Goal: Task Accomplishment & Management: Use online tool/utility

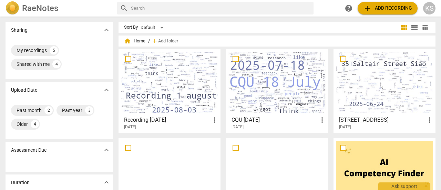
click at [153, 87] on div at bounding box center [169, 82] width 97 height 61
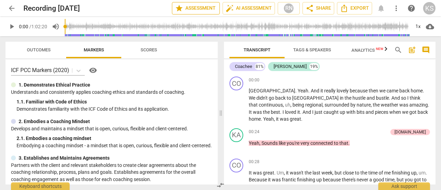
click at [201, 10] on span "star Assessment" at bounding box center [196, 8] width 42 height 8
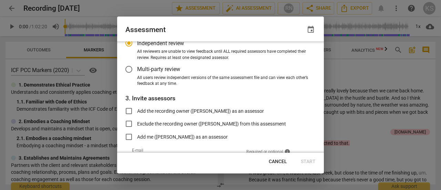
scroll to position [69, 0]
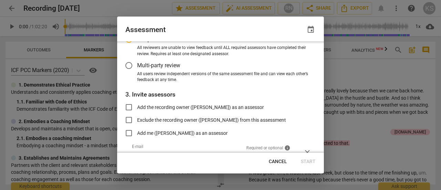
click at [369, 73] on div at bounding box center [220, 95] width 441 height 190
radio input "false"
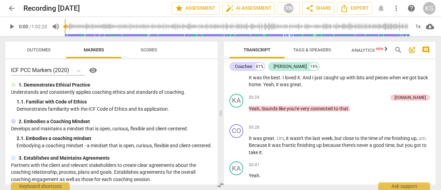
scroll to position [0, 0]
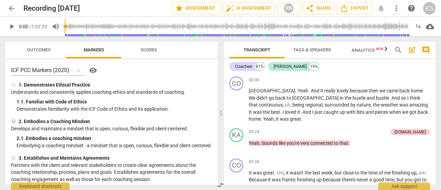
click at [313, 49] on span "Tags & Speakers" at bounding box center [312, 49] width 38 height 5
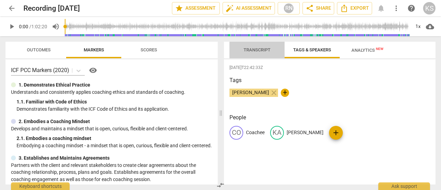
click at [268, 51] on span "Transcript" at bounding box center [257, 49] width 27 height 5
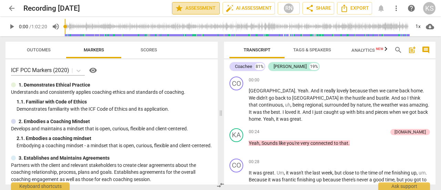
click at [188, 8] on span "star Assessment" at bounding box center [196, 8] width 42 height 8
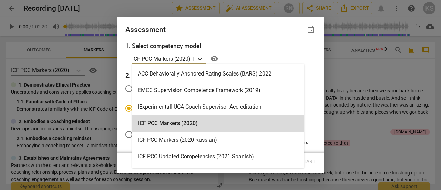
click at [204, 59] on div at bounding box center [200, 59] width 12 height 10
click at [203, 59] on icon at bounding box center [199, 58] width 7 height 7
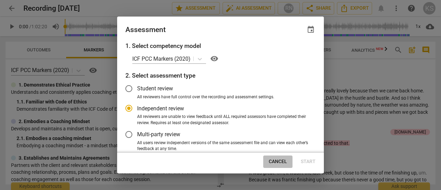
click at [275, 162] on span "Cancel" at bounding box center [278, 161] width 18 height 7
radio input "false"
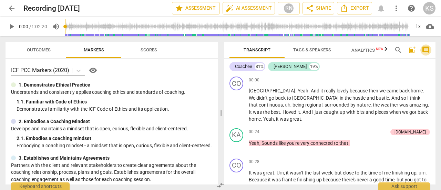
click at [427, 50] on span "comment" at bounding box center [426, 50] width 8 height 8
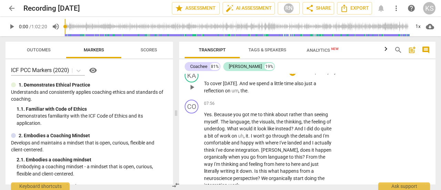
scroll to position [1344, 0]
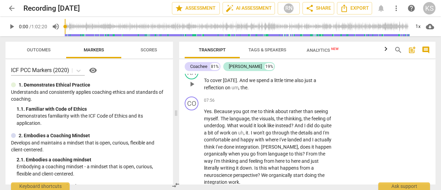
click at [351, 83] on div "KA play_arrow pause 07:50 + Add competency keyboard_arrow_right To cover [DATE]…" at bounding box center [307, 78] width 256 height 31
click at [429, 49] on span "comment" at bounding box center [426, 50] width 8 height 8
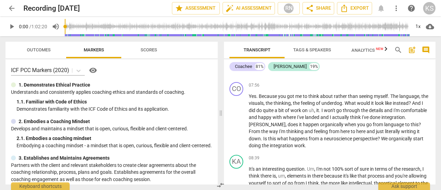
scroll to position [1144, 0]
click at [429, 49] on span "comment" at bounding box center [426, 50] width 8 height 8
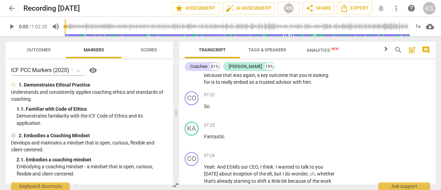
scroll to position [1344, 0]
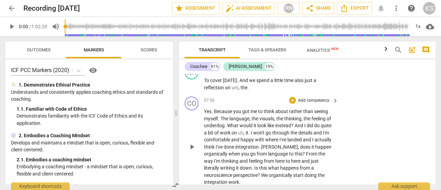
click at [338, 115] on div "CO play_arrow pause 07:56 + Add competency keyboard_arrow_right Yes . Because y…" at bounding box center [307, 141] width 256 height 95
click at [333, 101] on span "keyboard_arrow_right" at bounding box center [335, 100] width 8 height 8
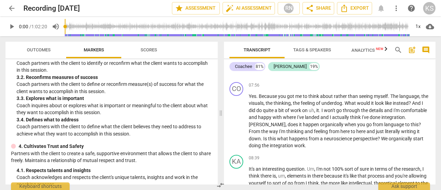
scroll to position [138, 0]
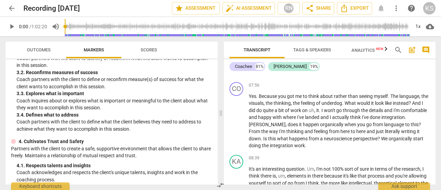
click at [396, 7] on span "more_vert" at bounding box center [396, 8] width 8 height 8
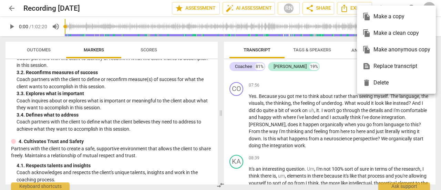
click at [333, 97] on div at bounding box center [220, 95] width 441 height 190
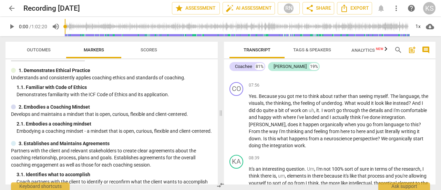
scroll to position [0, 0]
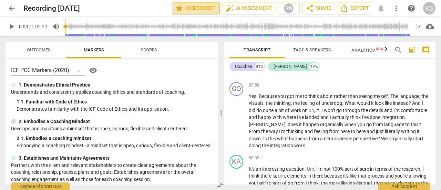
click at [190, 4] on span "star Assessment" at bounding box center [196, 8] width 42 height 8
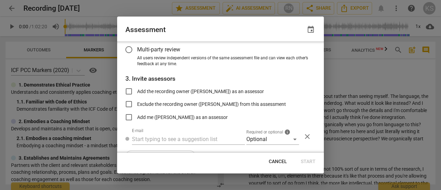
scroll to position [103, 0]
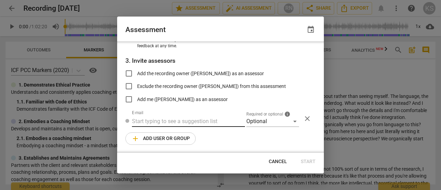
click at [164, 121] on input "text" at bounding box center [188, 121] width 113 height 11
click at [375, 67] on div at bounding box center [220, 95] width 441 height 190
radio input "false"
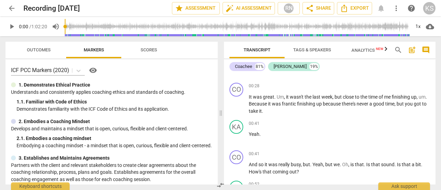
scroll to position [0, 0]
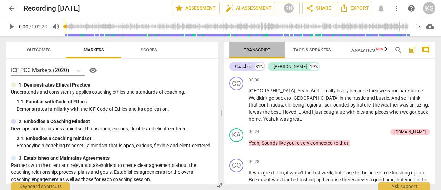
click at [259, 49] on span "Transcript" at bounding box center [257, 49] width 27 height 5
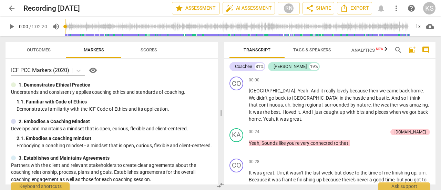
click at [259, 49] on span "Transcript" at bounding box center [257, 49] width 27 height 5
click at [183, 6] on span "star Assessment" at bounding box center [196, 8] width 42 height 8
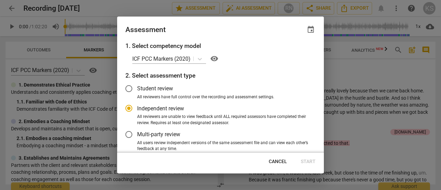
click at [7, 7] on div at bounding box center [220, 95] width 441 height 190
radio input "false"
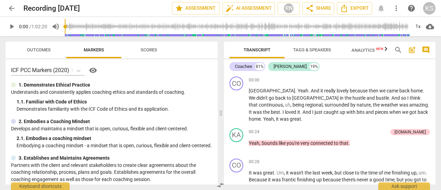
click at [7, 7] on span "arrow_back" at bounding box center [12, 8] width 12 height 8
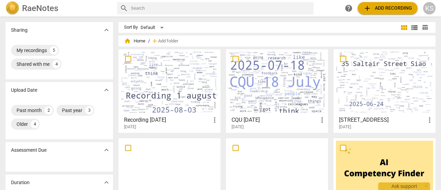
click at [171, 80] on div at bounding box center [169, 82] width 97 height 61
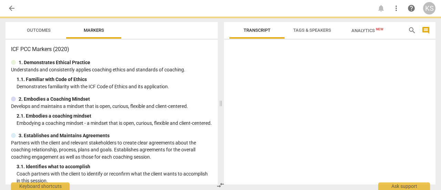
click at [171, 80] on div "1. 1. Familiar with Code of Ethics" at bounding box center [115, 79] width 196 height 7
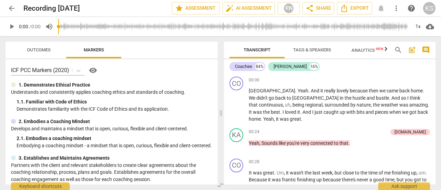
scroll to position [103, 0]
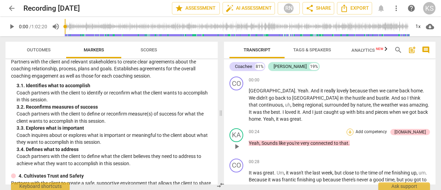
click at [353, 133] on div "+" at bounding box center [350, 132] width 7 height 7
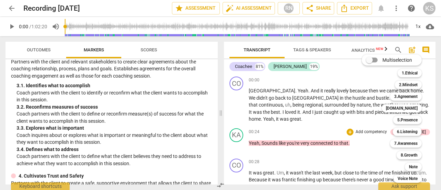
click at [367, 133] on div "Multiselection m 1.Ethical 1 2.Mindset 2 3.Agreement 3 [DOMAIN_NAME] 4 5.Presen…" at bounding box center [397, 119] width 76 height 132
click at [362, 152] on div "Multiselection m 1.Ethical 1 2.Mindset 2 3.Agreement 3 [DOMAIN_NAME] 4 5.Presen…" at bounding box center [397, 119] width 76 height 132
click at [313, 138] on div at bounding box center [220, 95] width 441 height 190
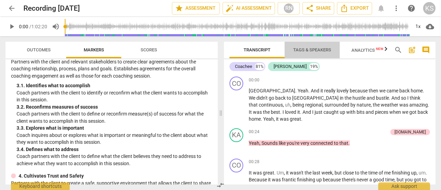
click at [305, 49] on span "Tags & Speakers" at bounding box center [312, 49] width 38 height 5
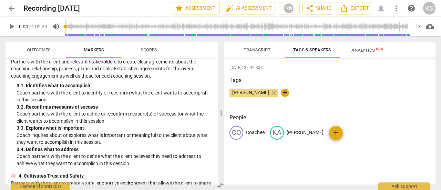
click at [253, 48] on span "Transcript" at bounding box center [257, 49] width 27 height 5
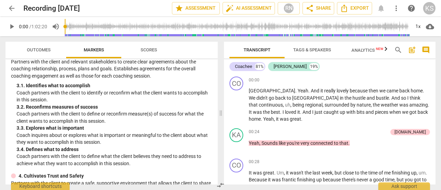
click at [367, 51] on span "Analytics New" at bounding box center [367, 50] width 32 height 5
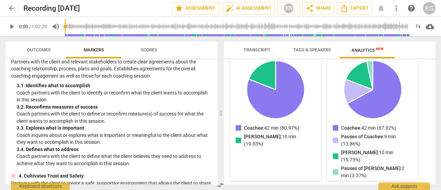
scroll to position [0, 0]
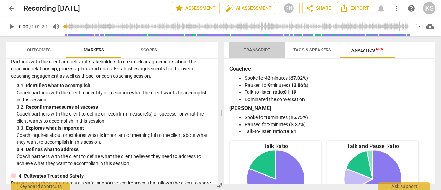
click at [250, 49] on span "Transcript" at bounding box center [257, 49] width 27 height 5
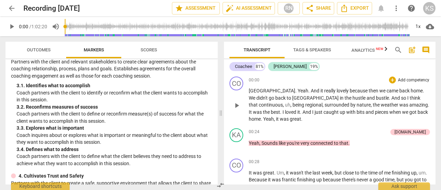
click at [264, 78] on div "00:00 + Add competency keyboard_arrow_right" at bounding box center [339, 79] width 181 height 7
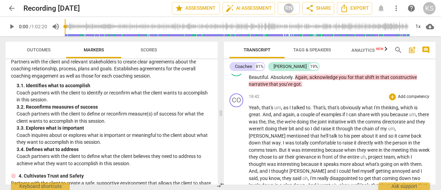
scroll to position [2412, 0]
